Goal: Transaction & Acquisition: Purchase product/service

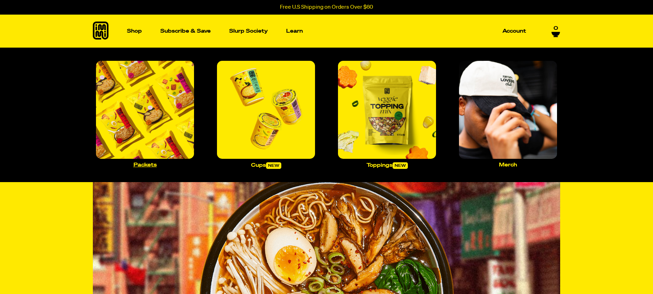
click at [154, 131] on img "Main navigation" at bounding box center [145, 110] width 98 height 98
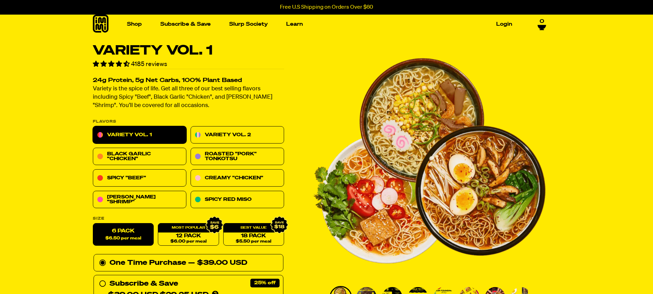
scroll to position [91, 0]
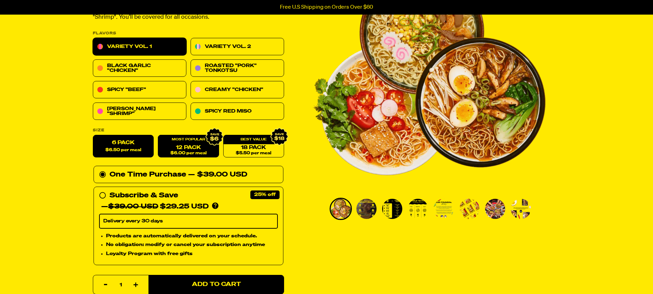
click at [201, 151] on span "$6.00 per meal" at bounding box center [188, 153] width 36 height 5
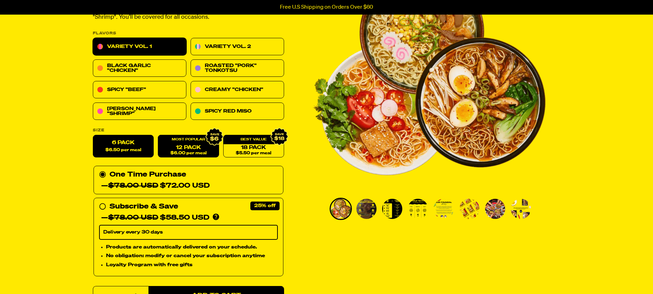
click at [128, 144] on label "6 Pack $6.50 per meal" at bounding box center [123, 146] width 61 height 23
click at [93, 136] on input "6 Pack $6.50 per meal" at bounding box center [93, 135] width 0 height 0
radio input "true"
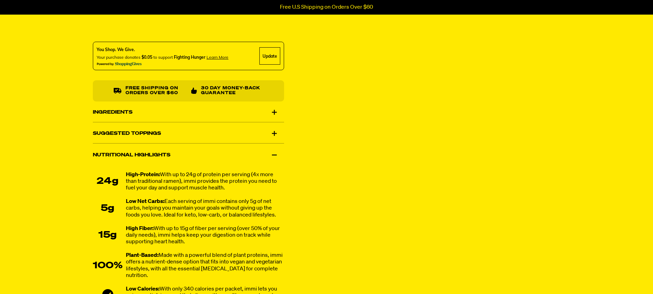
scroll to position [382, 0]
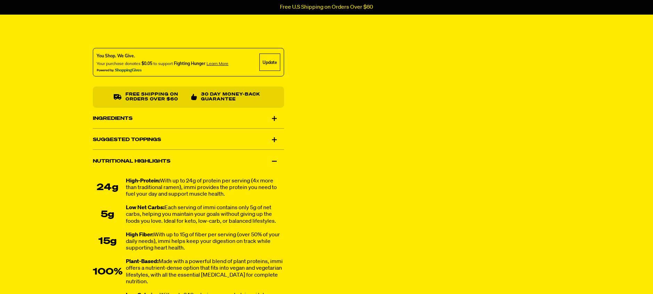
click at [260, 122] on div "Ingredients" at bounding box center [188, 118] width 191 height 19
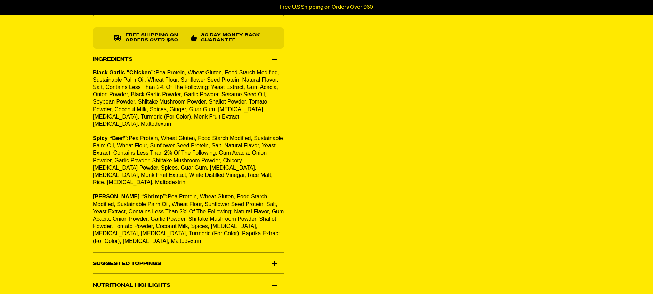
scroll to position [471, 0]
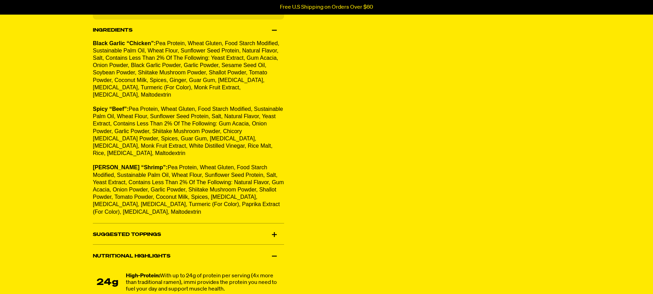
click at [174, 228] on div "Suggested Toppings" at bounding box center [188, 234] width 191 height 19
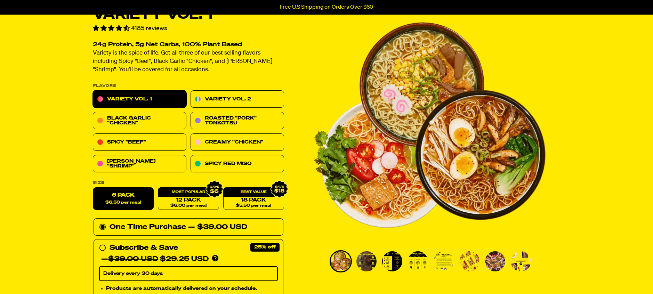
scroll to position [0, 0]
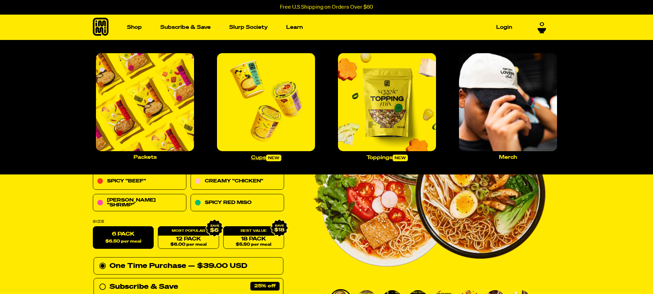
click at [293, 127] on img "Main navigation" at bounding box center [266, 102] width 98 height 98
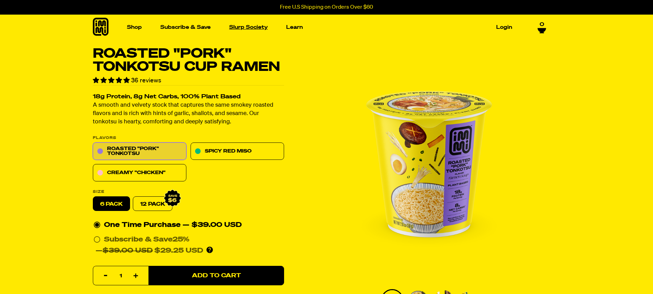
click at [255, 28] on link "Slurp Society" at bounding box center [248, 27] width 44 height 11
